Goal: Check status: Check status

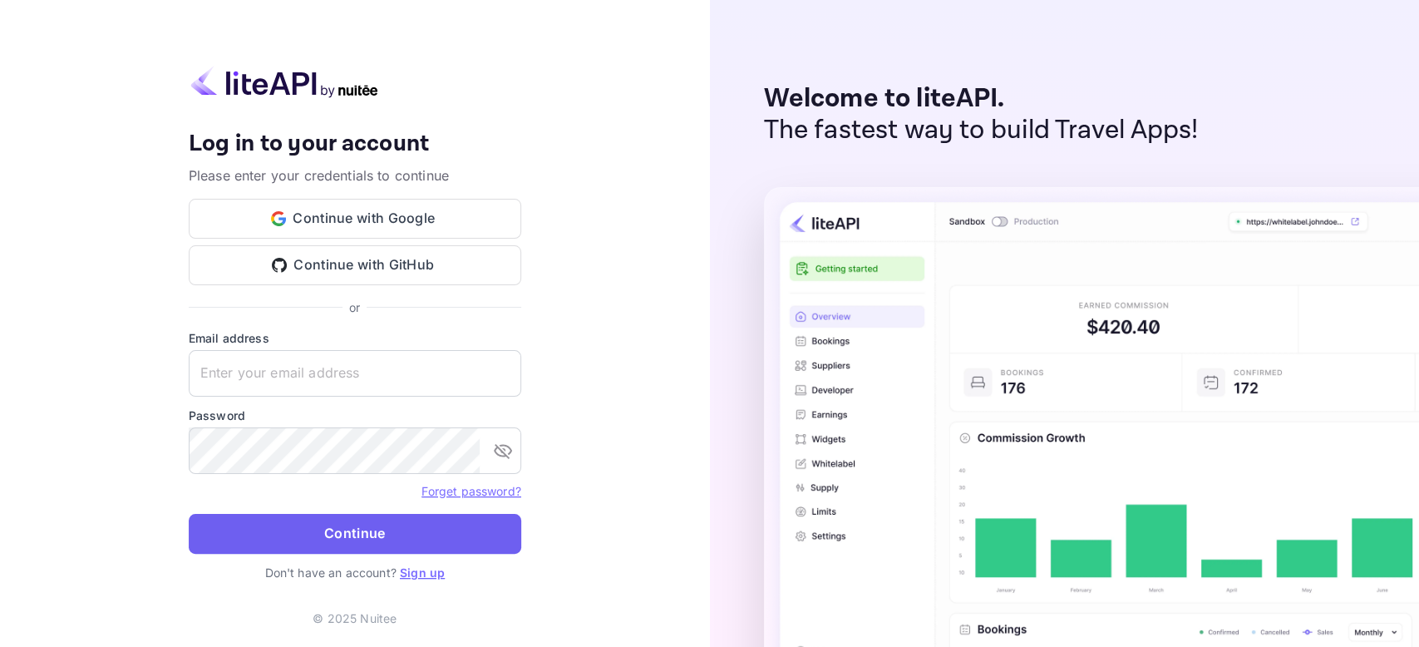
type input "rita.amram@skygini.com"
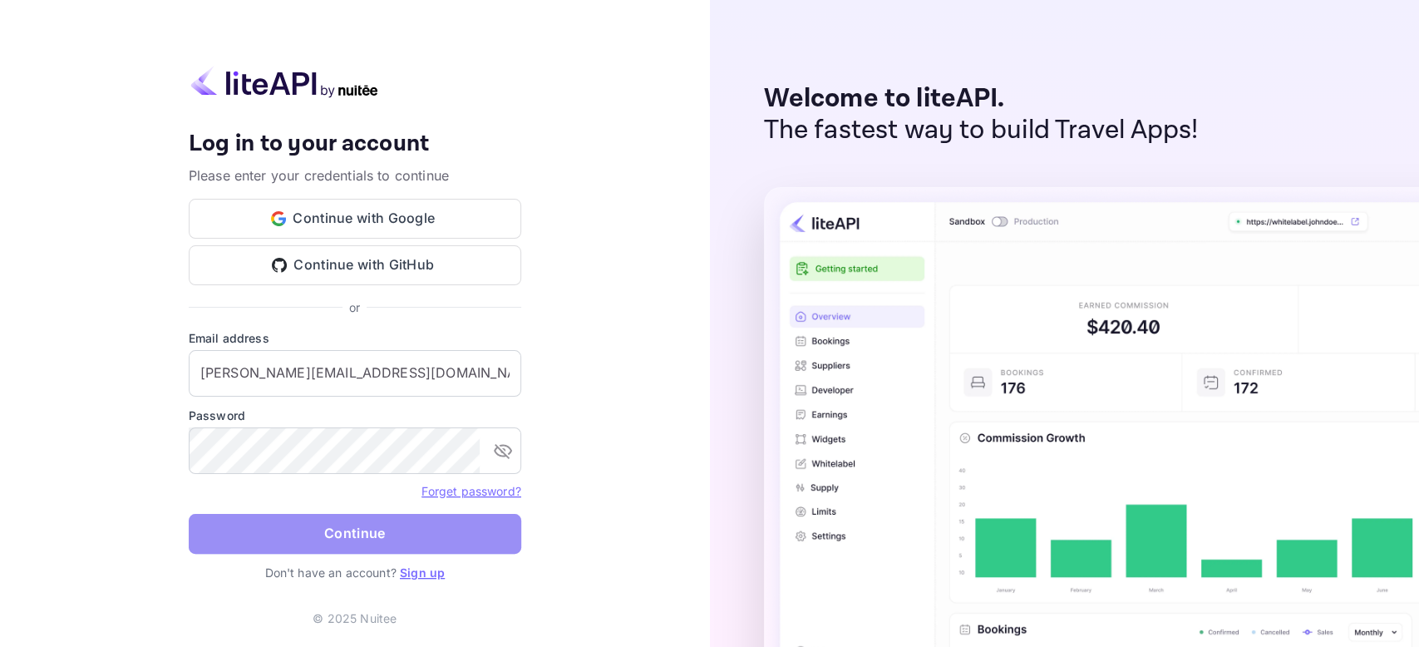
click at [280, 536] on button "Continue" at bounding box center [355, 534] width 332 height 40
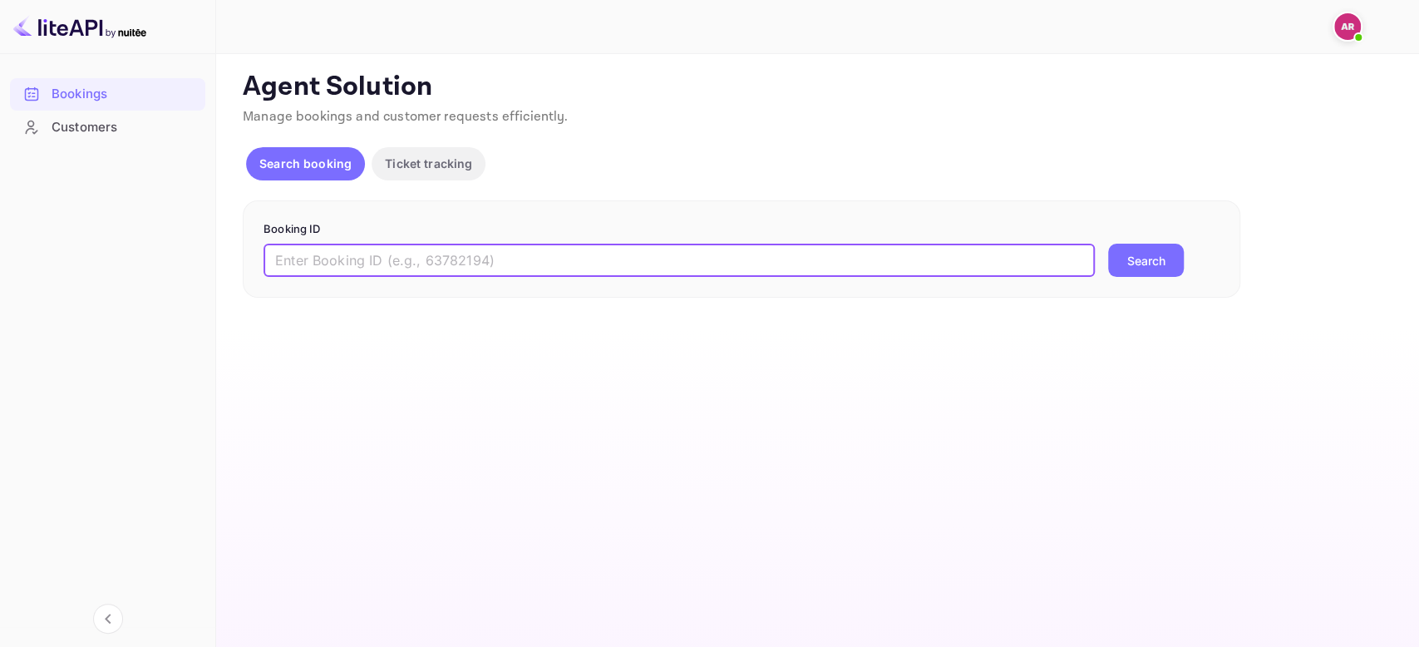
click at [319, 259] on input "text" at bounding box center [679, 260] width 831 height 33
paste input "9224735"
type input "9224735"
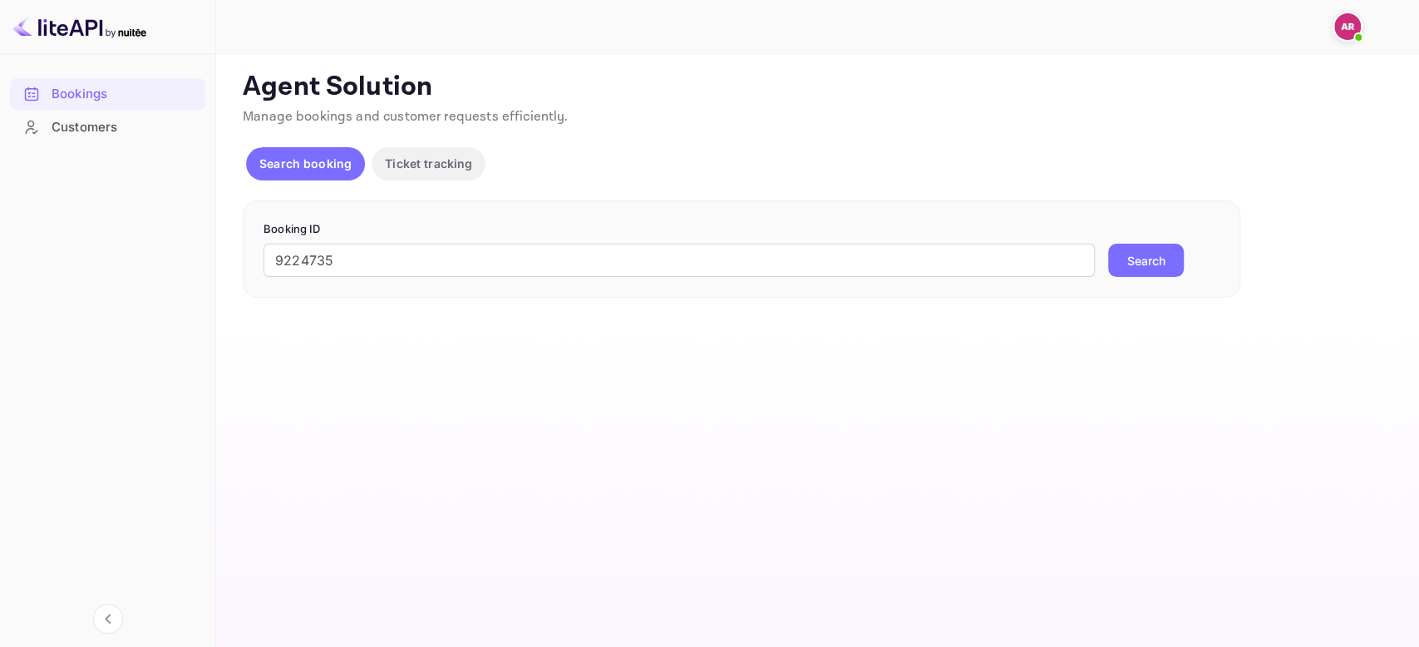
click at [1140, 263] on button "Search" at bounding box center [1146, 260] width 76 height 33
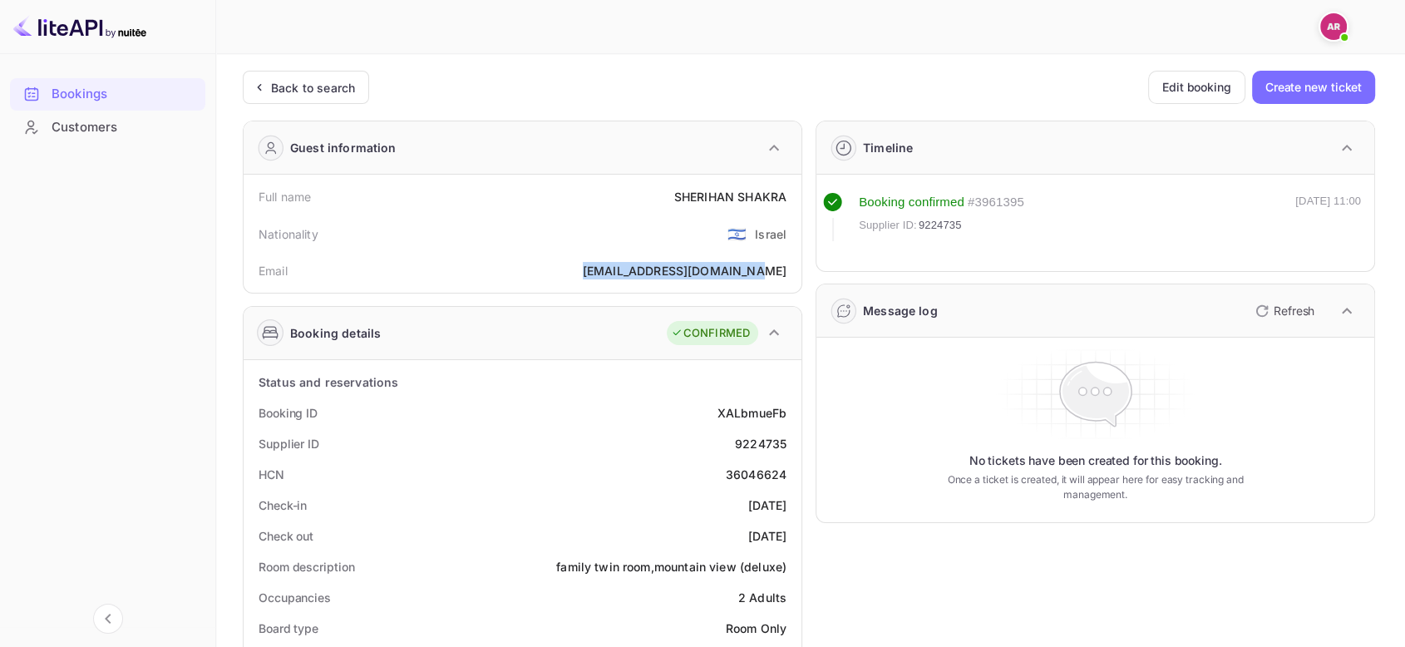
drag, startPoint x: 635, startPoint y: 269, endPoint x: 785, endPoint y: 273, distance: 149.7
click at [785, 273] on div "Email sherihan.shakra@gmail.com" at bounding box center [522, 270] width 544 height 31
copy div "sherihan.shakra@gmail.com"
click at [293, 84] on div "Back to search" at bounding box center [313, 87] width 84 height 17
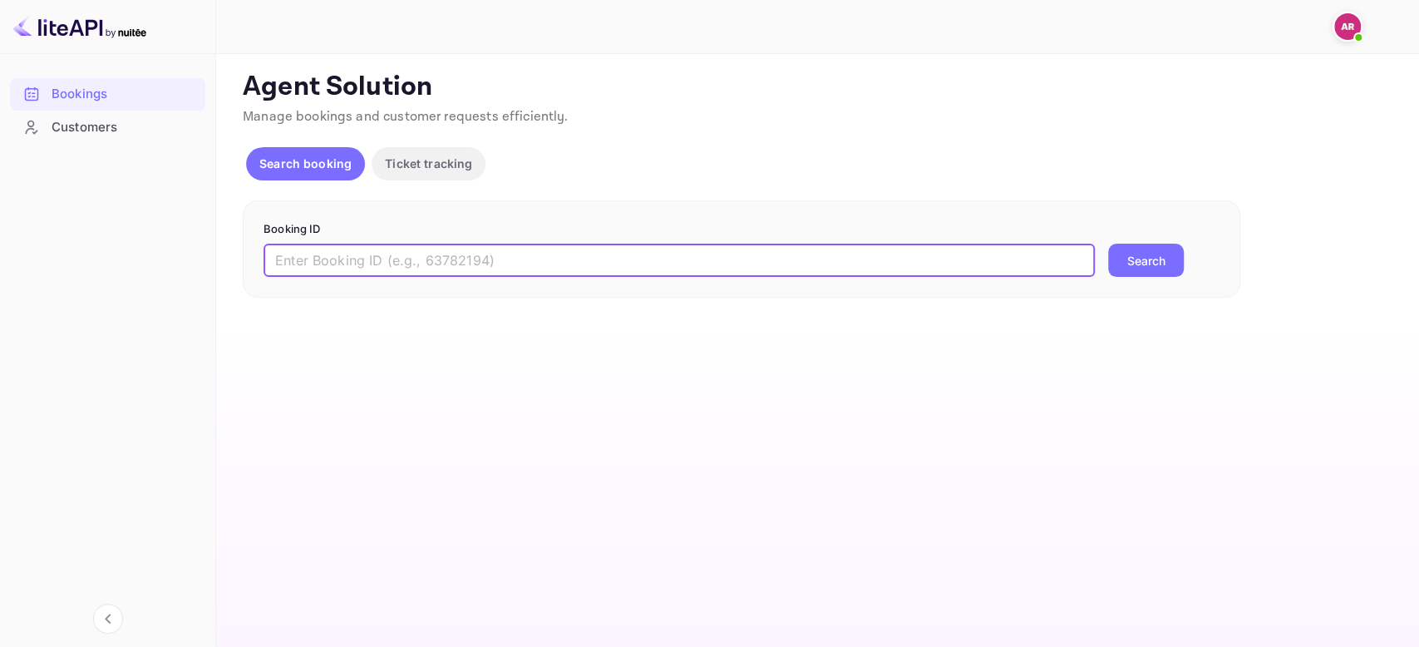
click at [370, 264] on input "text" at bounding box center [679, 260] width 831 height 33
paste input "9562271"
type input "9562271"
click at [1108, 244] on button "Search" at bounding box center [1146, 260] width 76 height 33
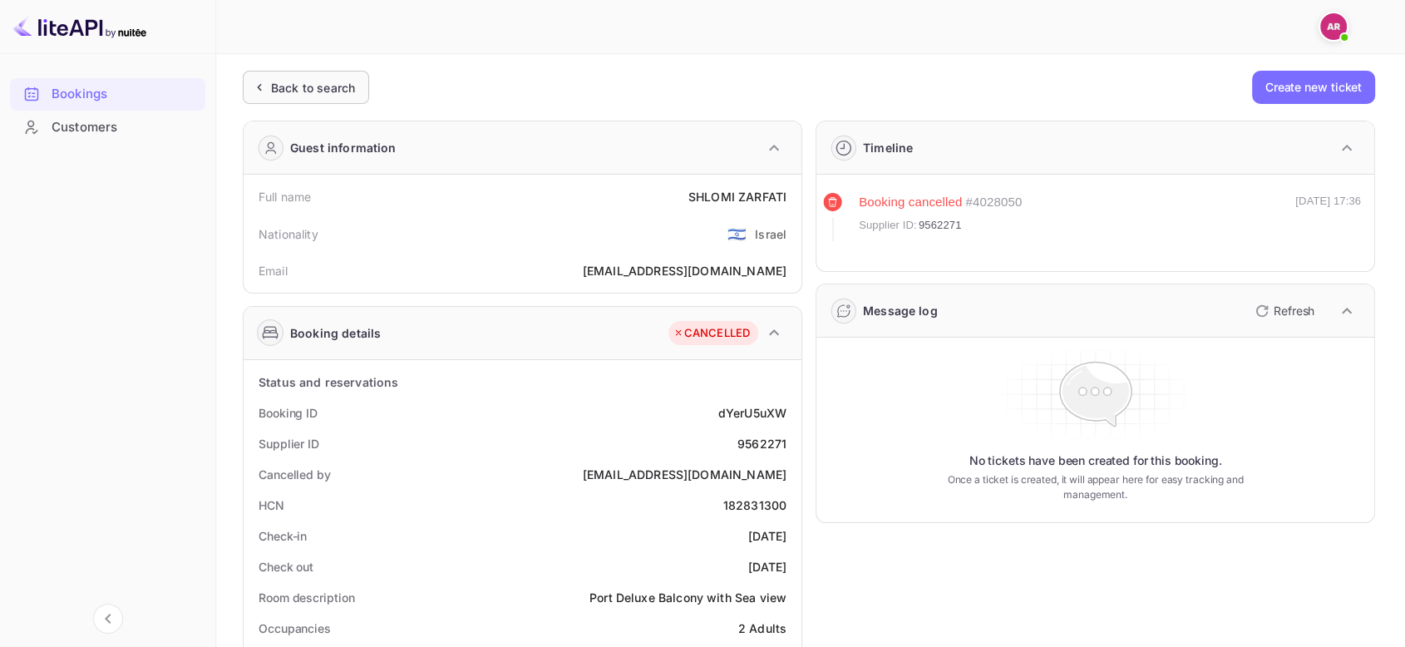
click at [297, 91] on div "Back to search" at bounding box center [313, 87] width 84 height 17
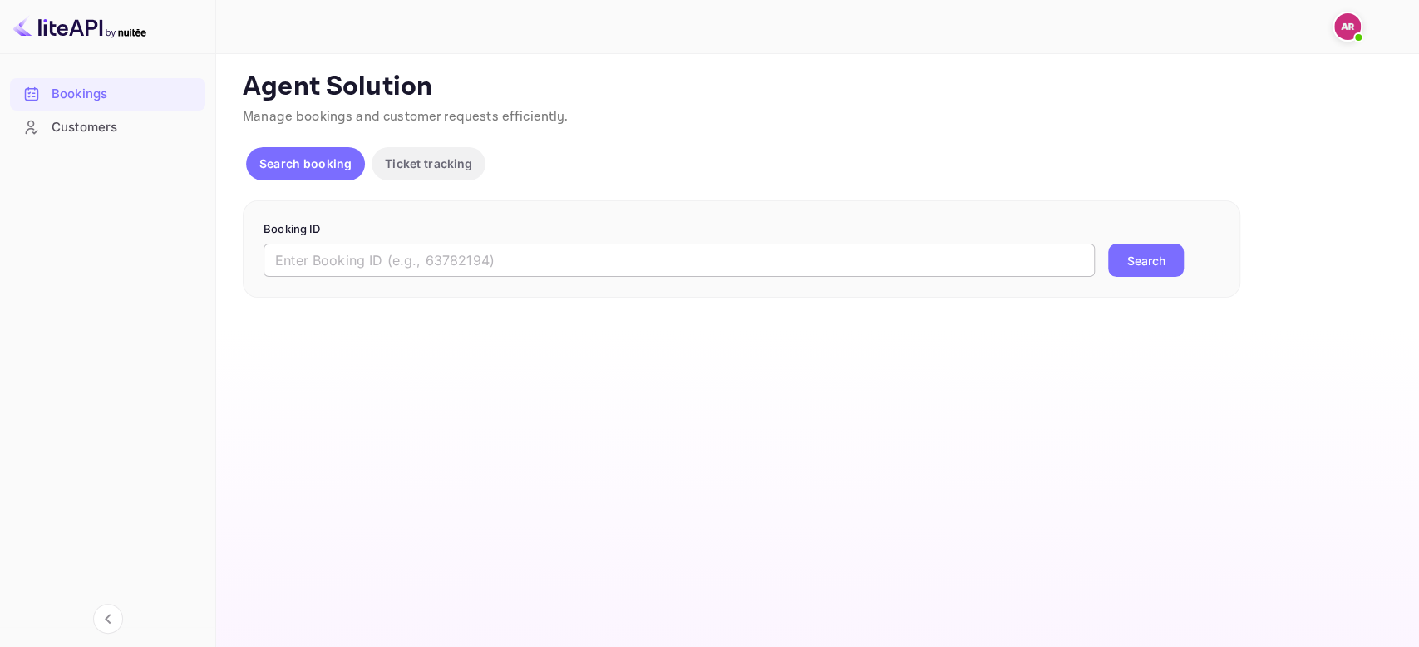
click at [356, 268] on input "text" at bounding box center [679, 260] width 831 height 33
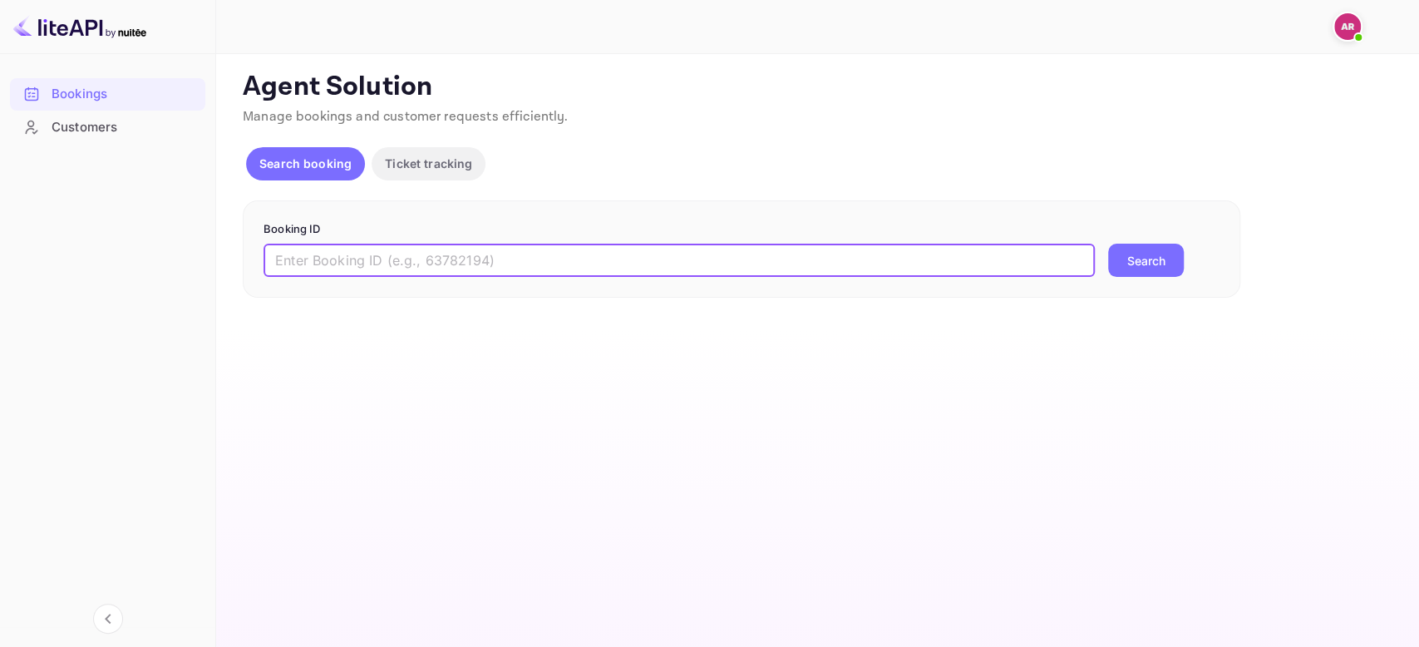
paste input "8929331"
type input "8929331"
click at [1108, 244] on button "Search" at bounding box center [1146, 260] width 76 height 33
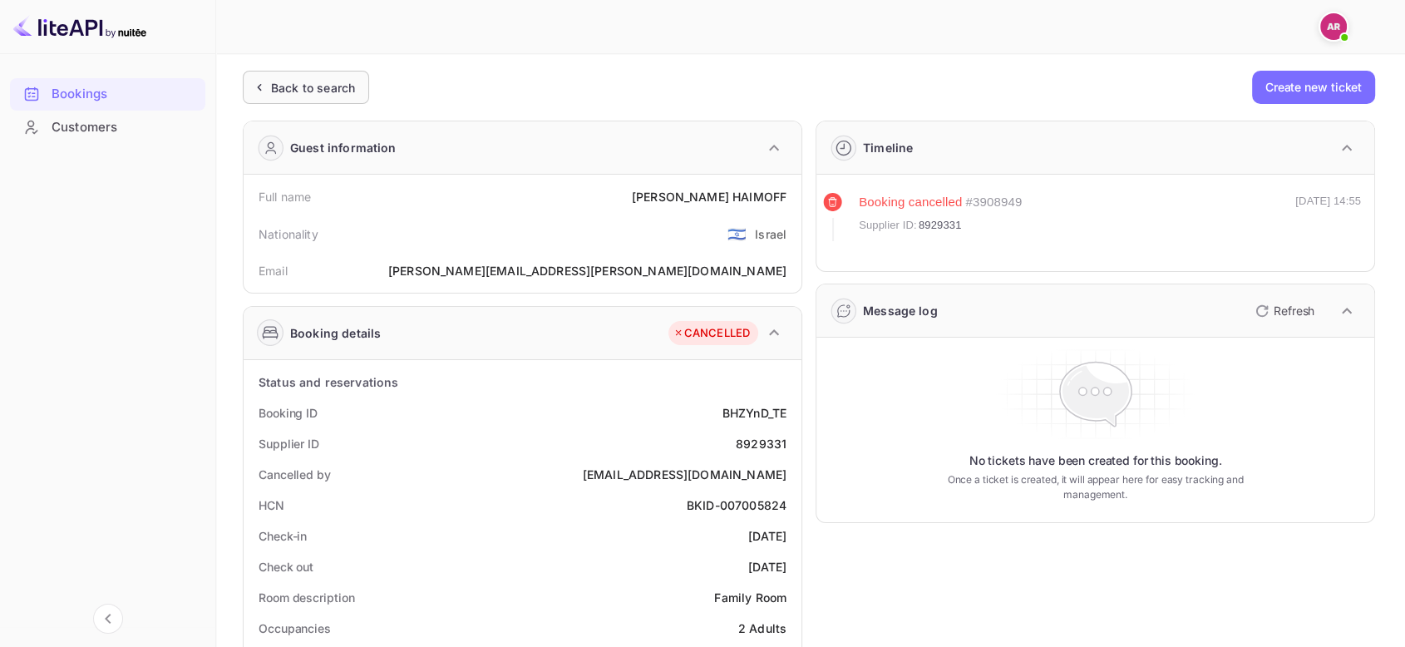
click at [269, 91] on div "Back to search" at bounding box center [302, 87] width 105 height 17
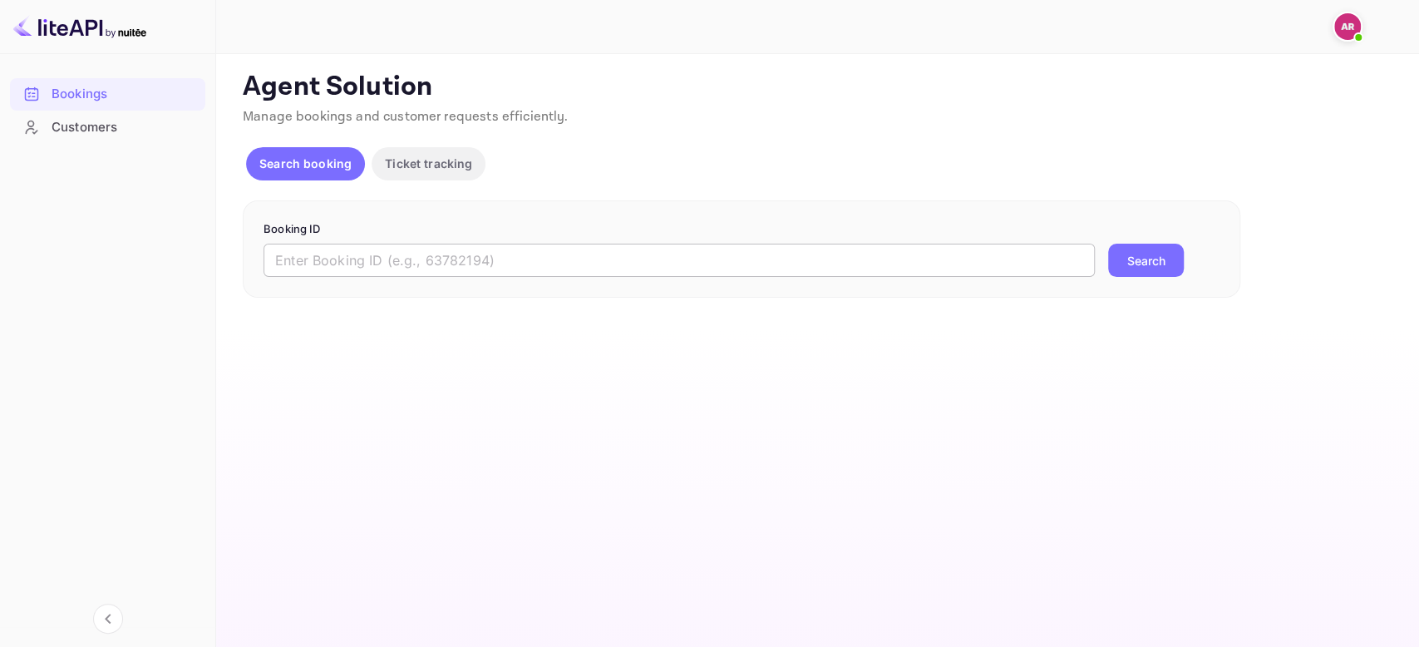
click at [341, 266] on input "text" at bounding box center [679, 260] width 831 height 33
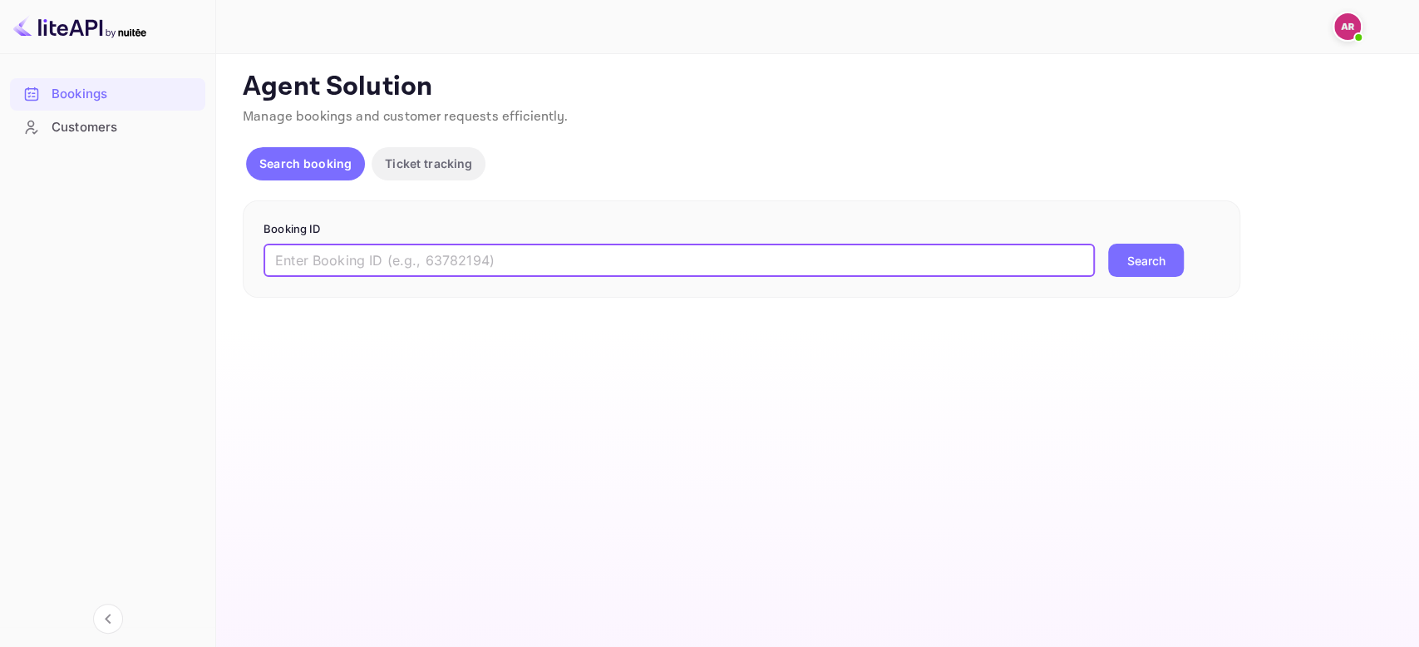
paste input "8951923"
type input "8951923"
click at [1108, 244] on button "Search" at bounding box center [1146, 260] width 76 height 33
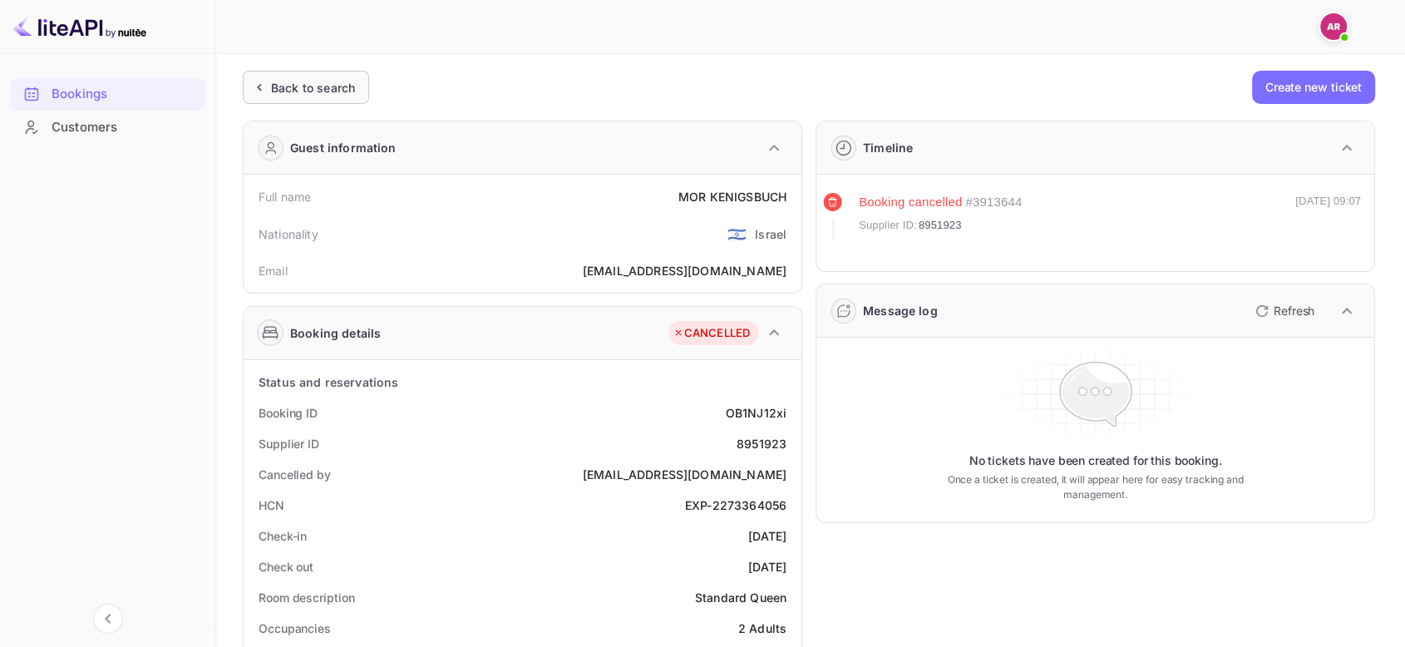
click at [301, 96] on div "Back to search" at bounding box center [306, 87] width 126 height 33
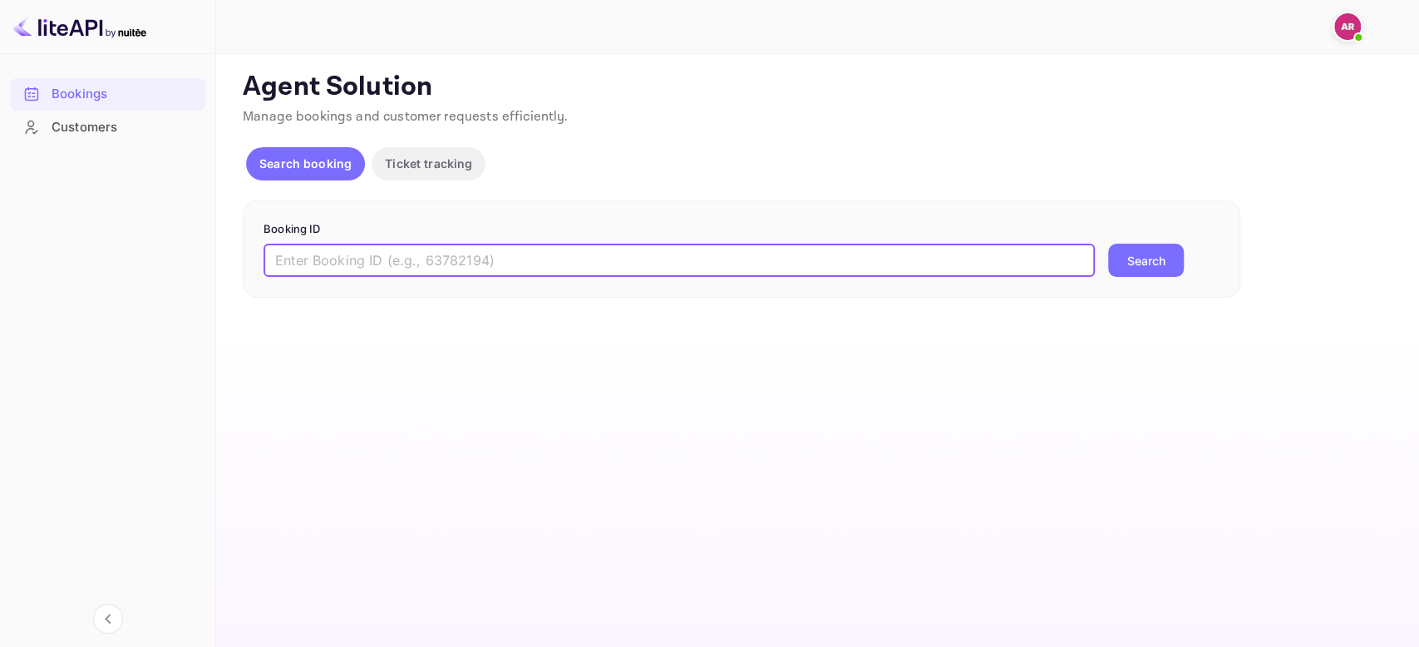
click at [365, 260] on input "text" at bounding box center [679, 260] width 831 height 33
paste input "9003447"
type input "9003447"
click at [1108, 244] on button "Search" at bounding box center [1146, 260] width 76 height 33
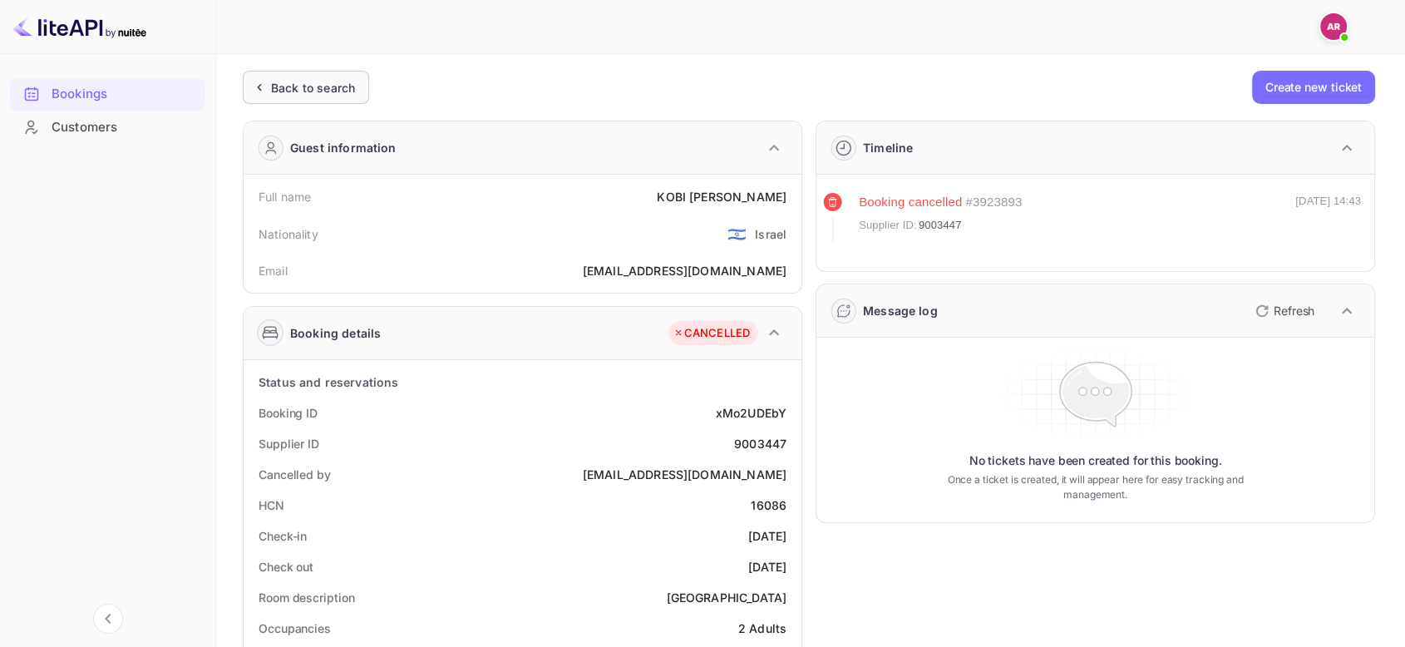
click at [299, 82] on div "Back to search" at bounding box center [313, 87] width 84 height 17
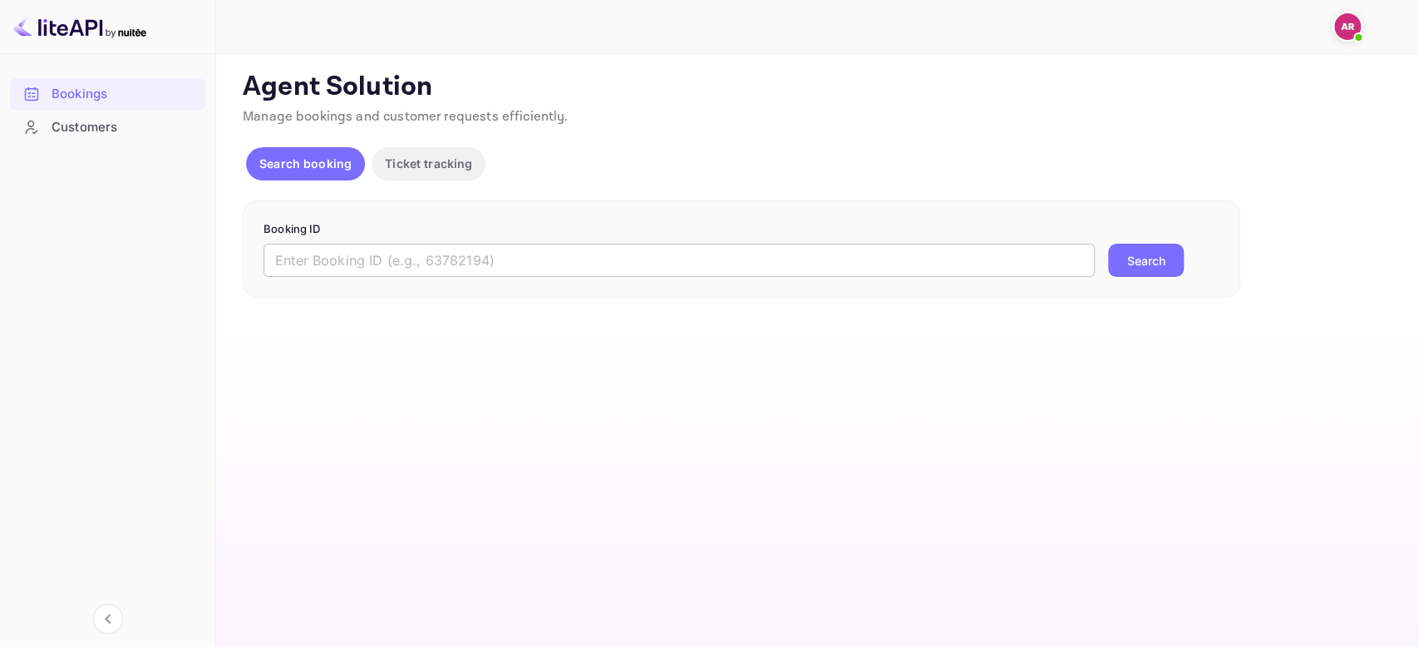
click at [337, 260] on input "text" at bounding box center [679, 260] width 831 height 33
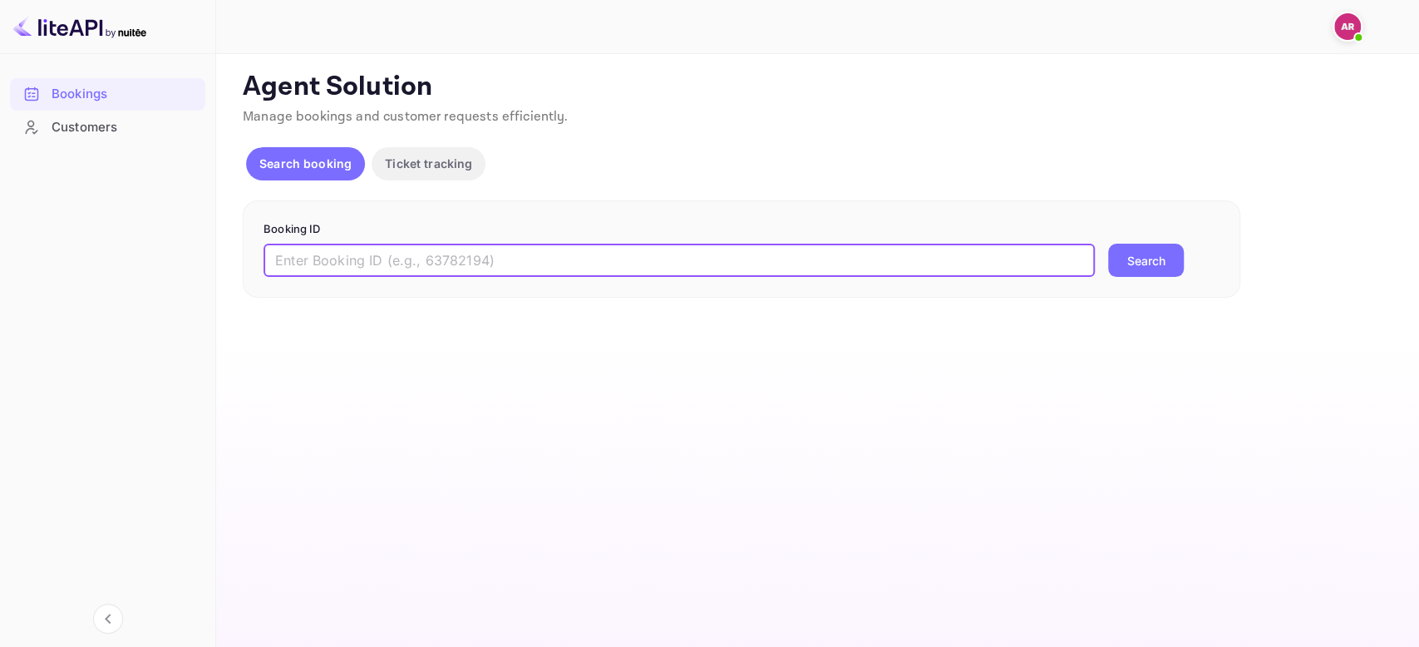
paste input "9133787"
type input "9133787"
click at [1108, 244] on button "Search" at bounding box center [1146, 260] width 76 height 33
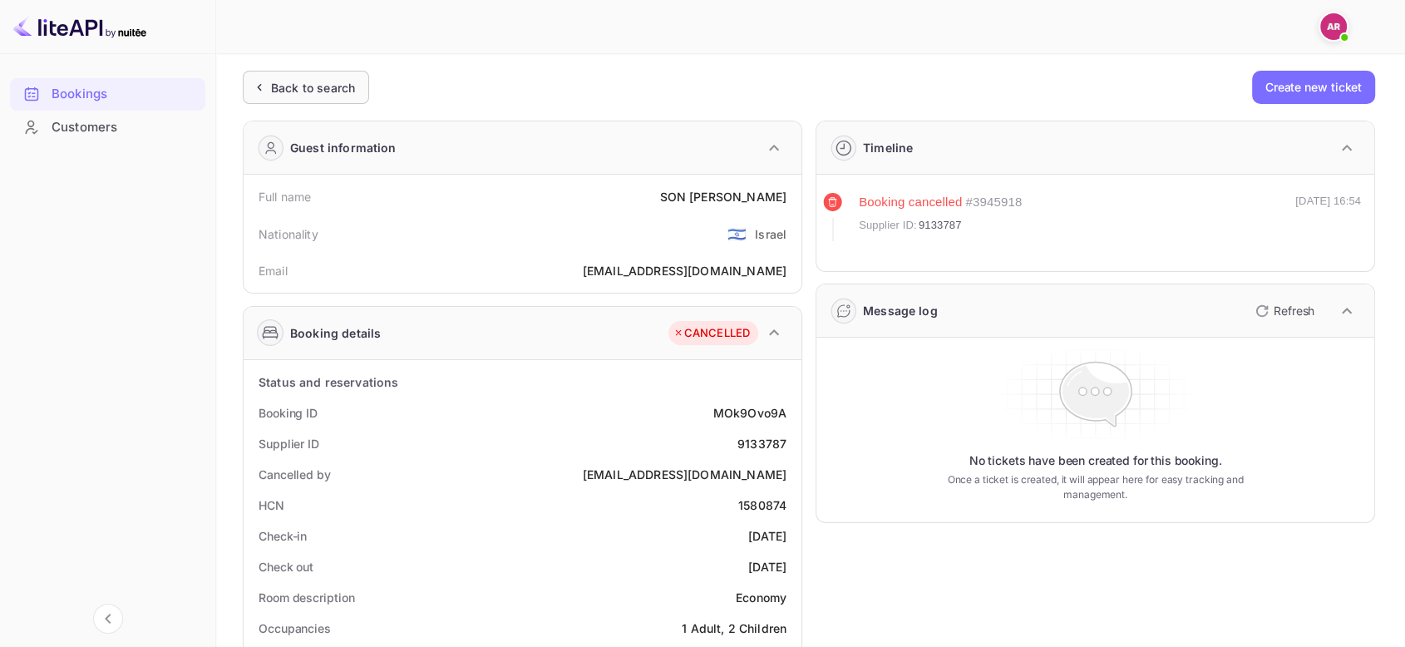
click at [302, 91] on div "Back to search" at bounding box center [313, 87] width 84 height 17
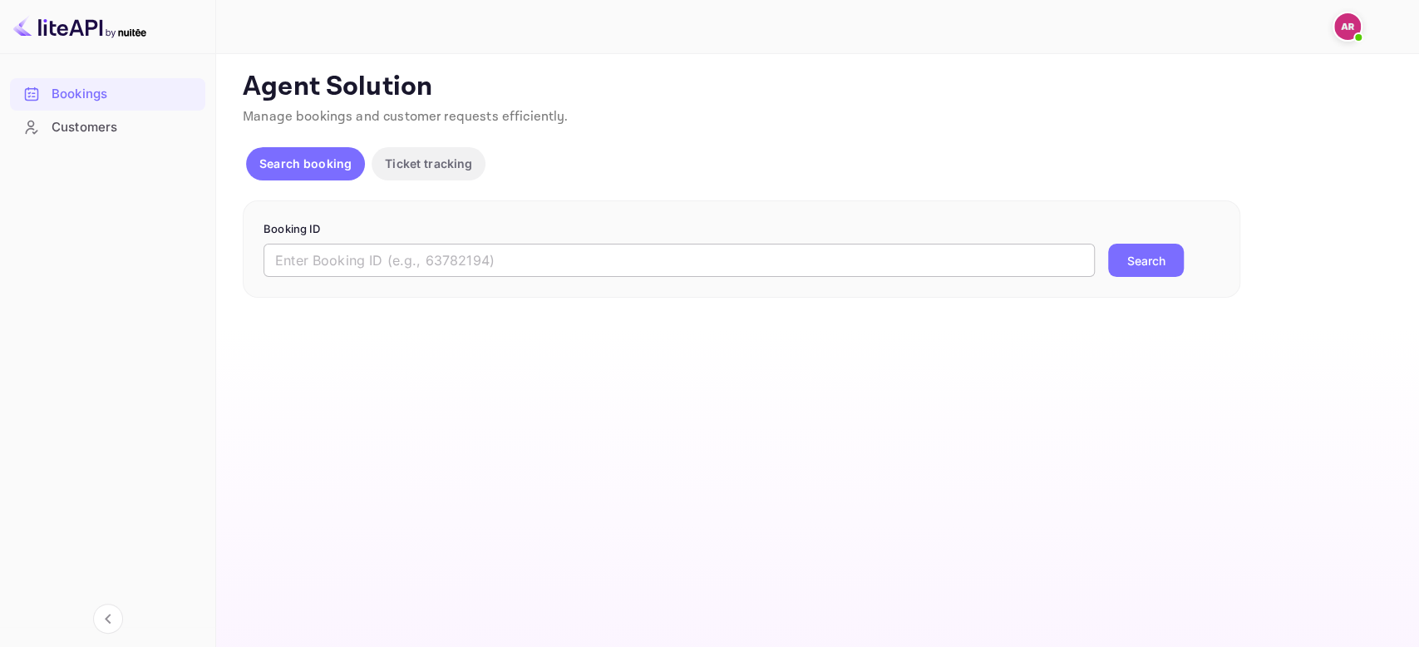
click at [306, 266] on input "text" at bounding box center [679, 260] width 831 height 33
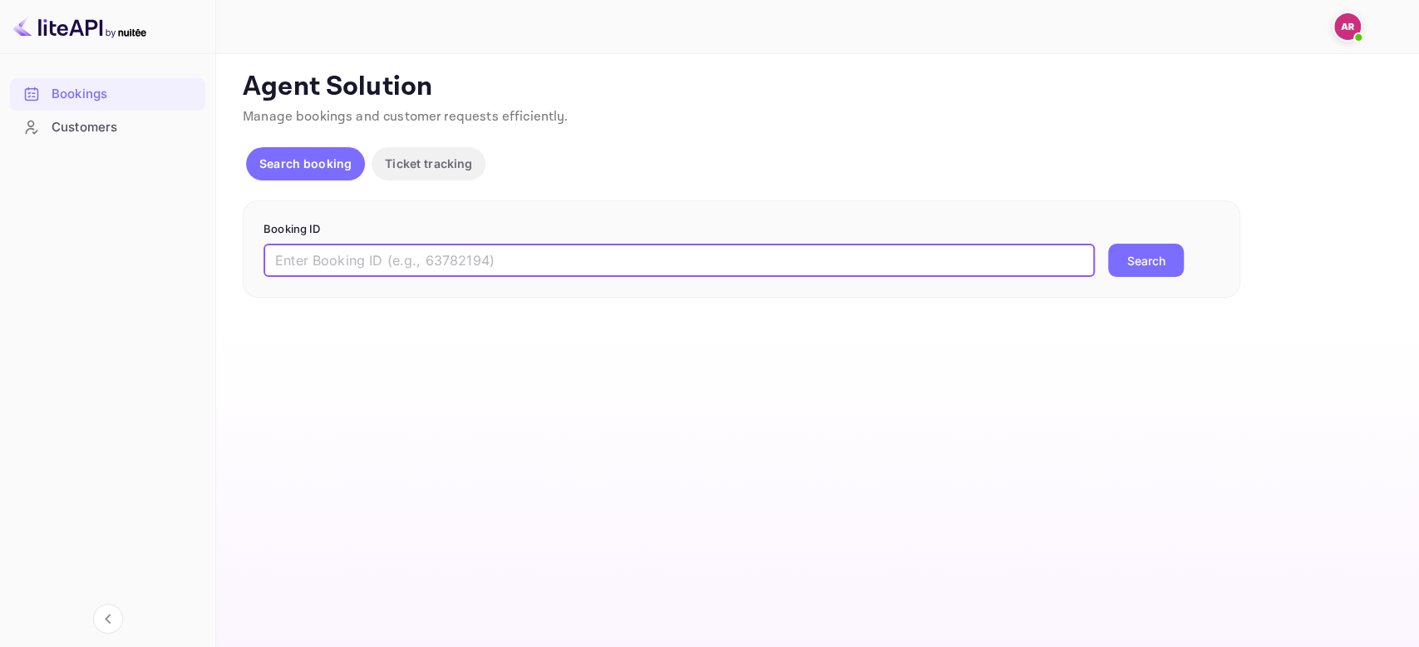
paste input "9281258"
type input "9281258"
click at [1108, 244] on button "Search" at bounding box center [1146, 260] width 76 height 33
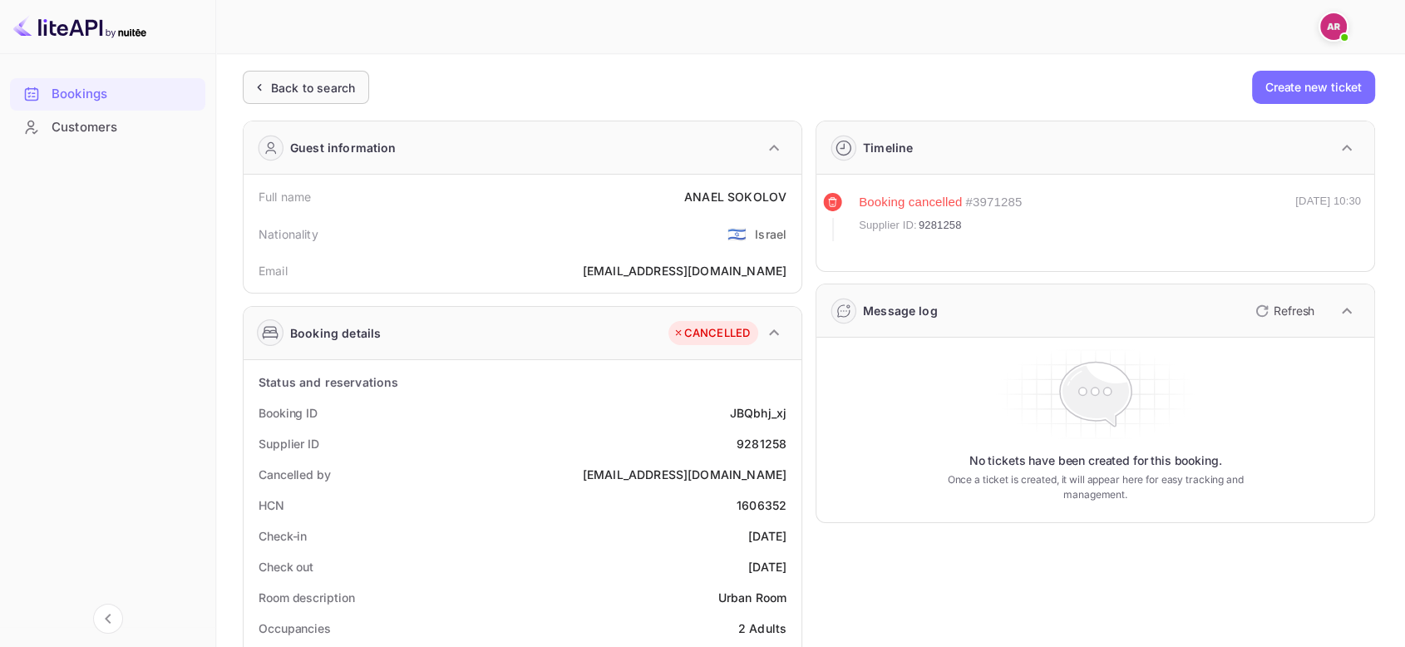
click at [300, 93] on div "Back to search" at bounding box center [313, 87] width 84 height 17
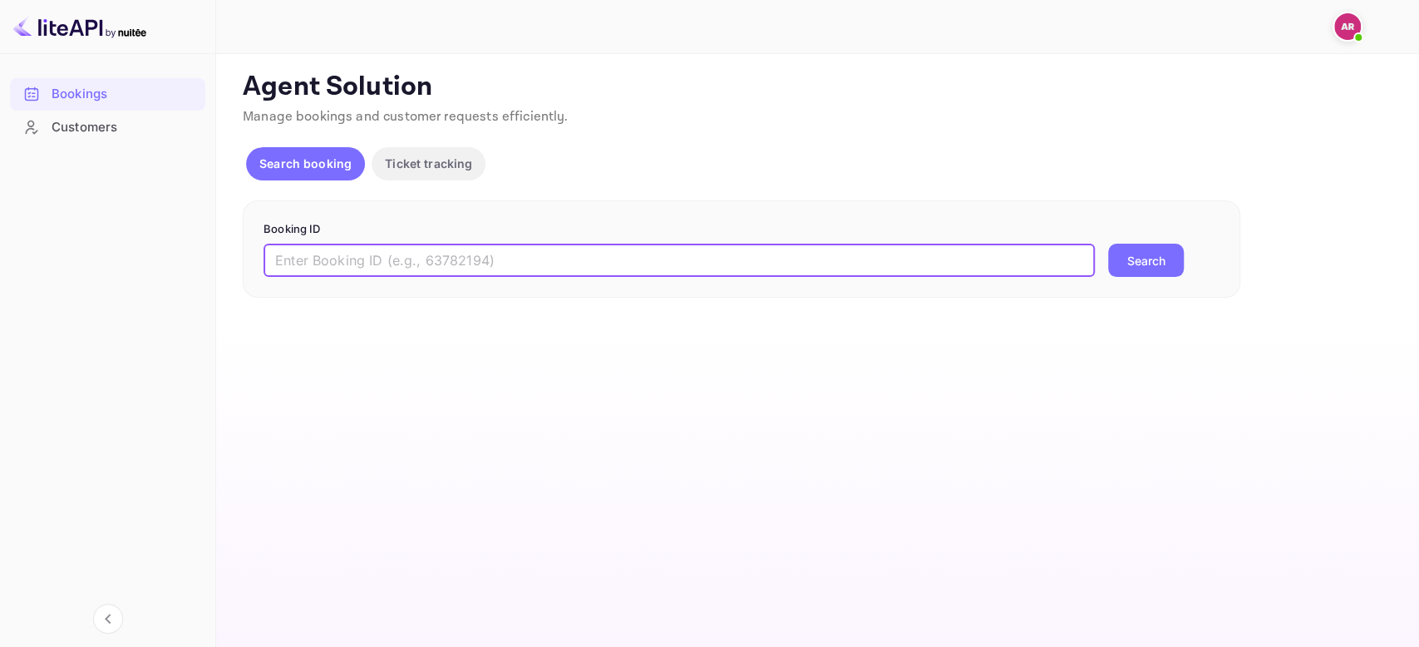
click at [327, 253] on input "text" at bounding box center [679, 260] width 831 height 33
paste input "9464353"
type input "9464353"
click at [1108, 244] on button "Search" at bounding box center [1146, 260] width 76 height 33
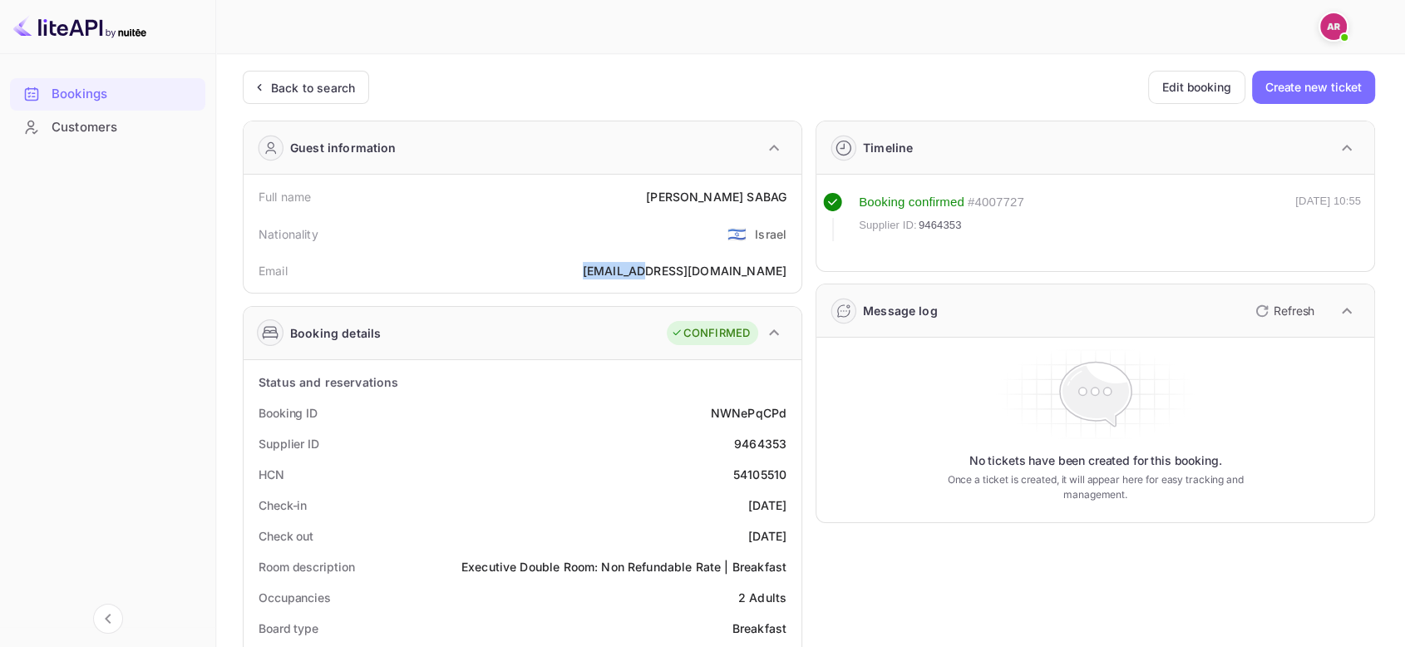
click at [710, 272] on div "[EMAIL_ADDRESS][DOMAIN_NAME]" at bounding box center [685, 270] width 204 height 17
click at [298, 86] on div "Back to search" at bounding box center [313, 87] width 84 height 17
